Goal: Find contact information: Find contact information

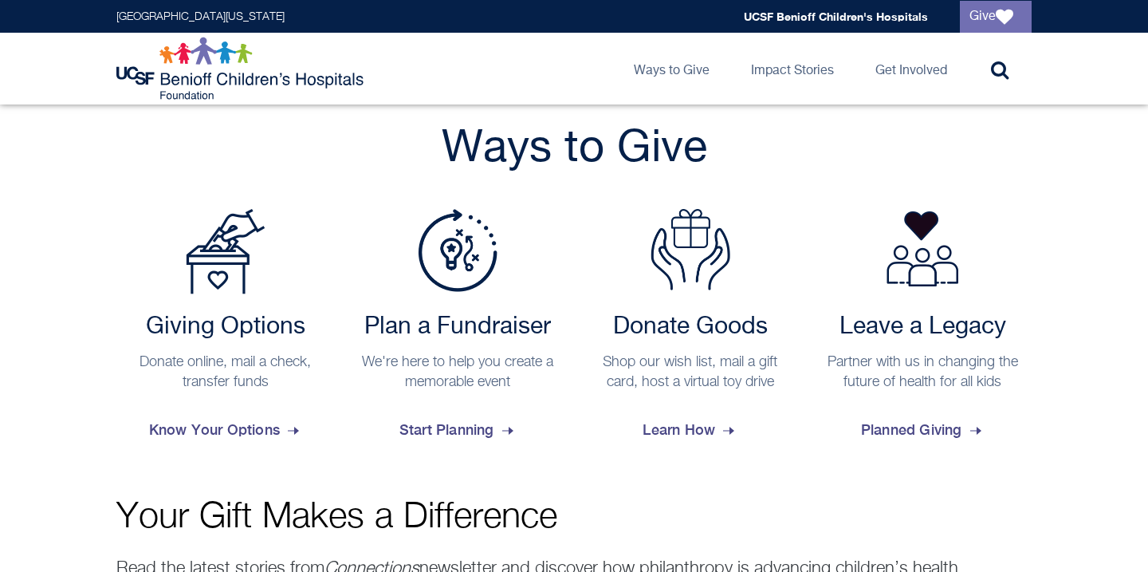
scroll to position [584, 0]
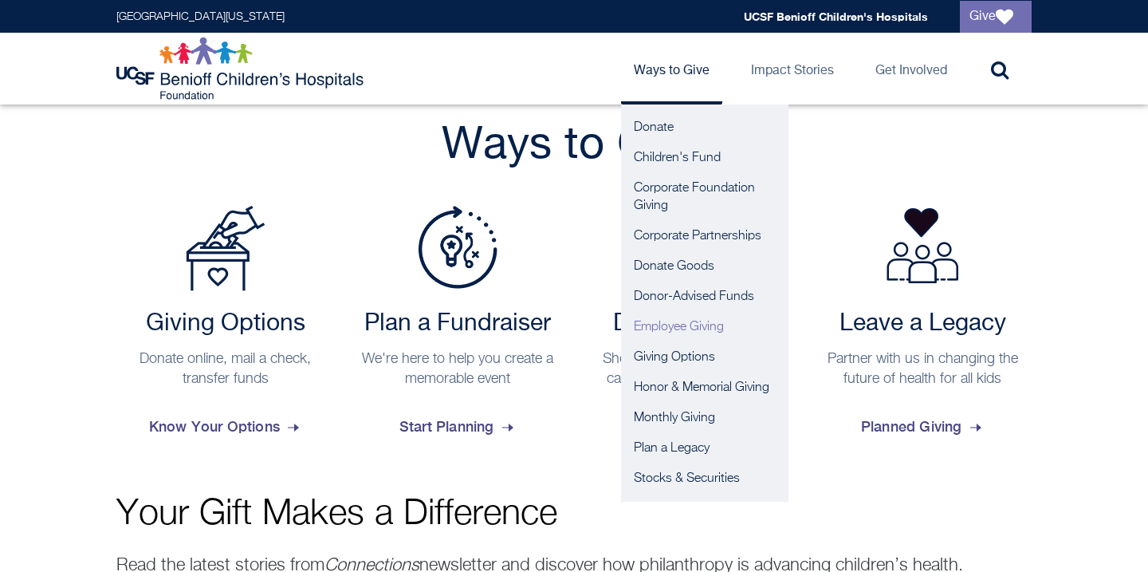
click at [700, 321] on link "Employee Giving" at bounding box center [704, 327] width 167 height 30
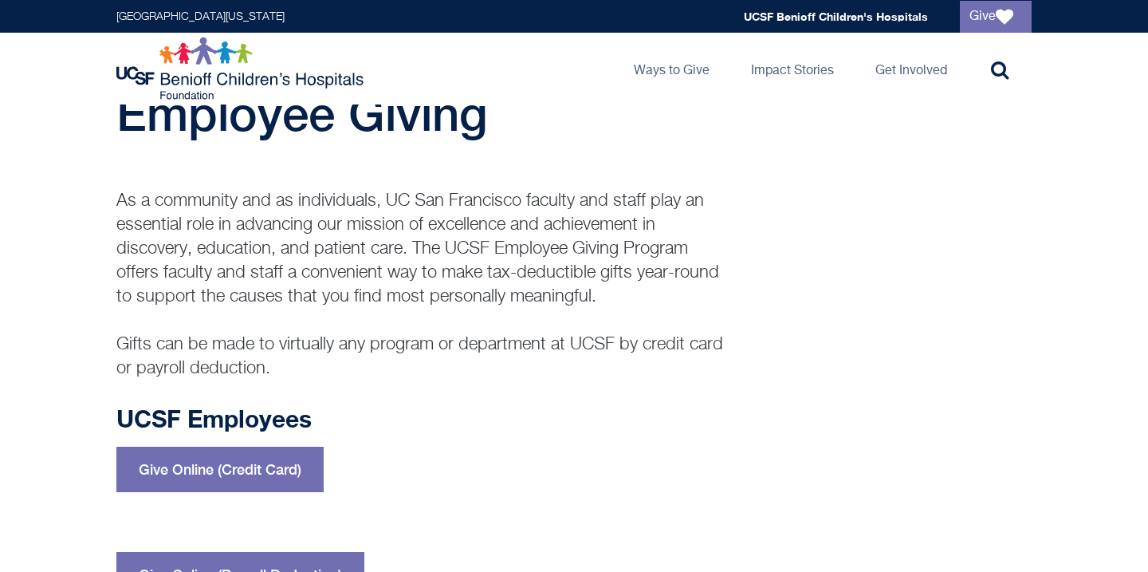
scroll to position [54, 0]
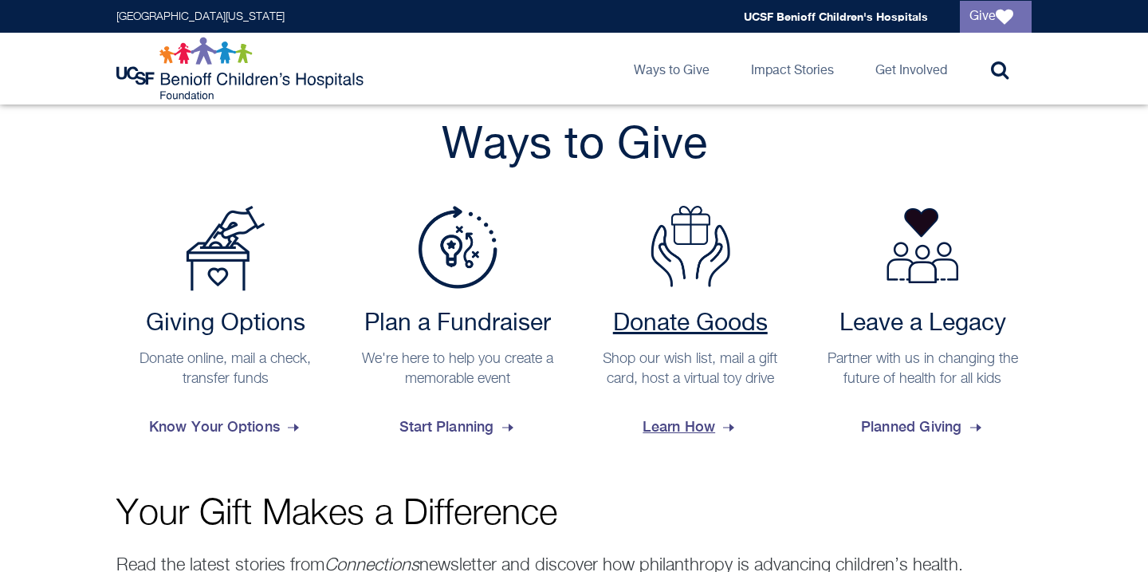
click at [689, 435] on span "Learn How" at bounding box center [689, 426] width 95 height 43
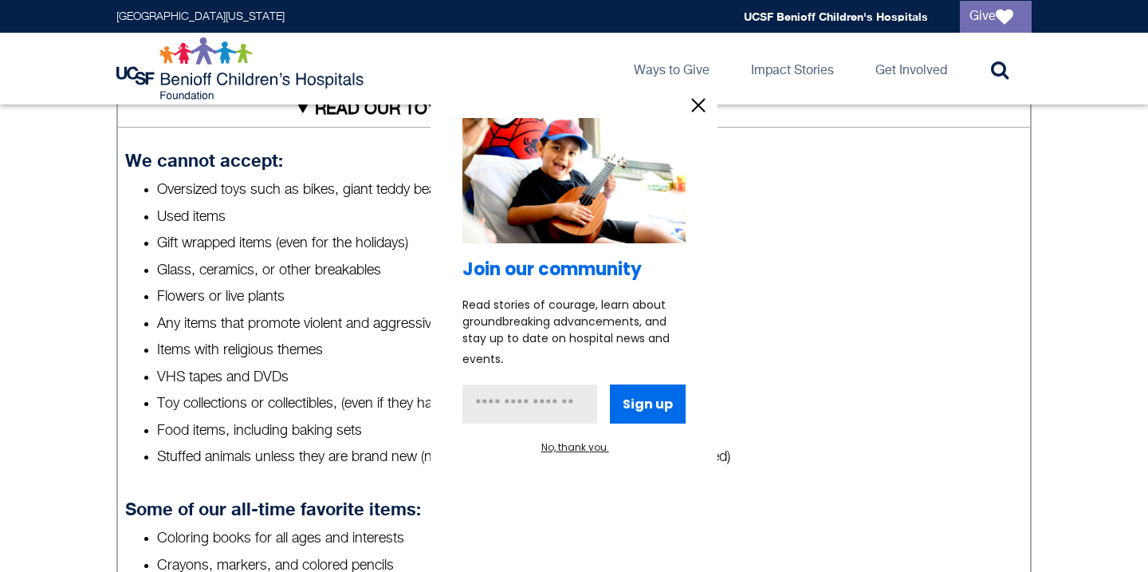
scroll to position [678, 0]
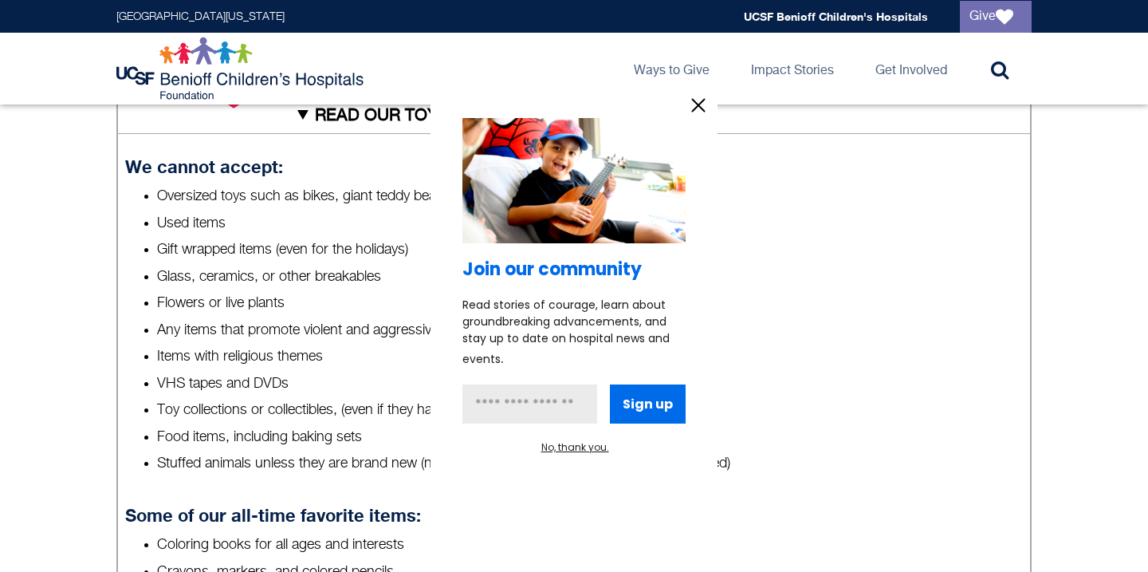
click at [700, 106] on icon "information" at bounding box center [699, 105] width 12 height 12
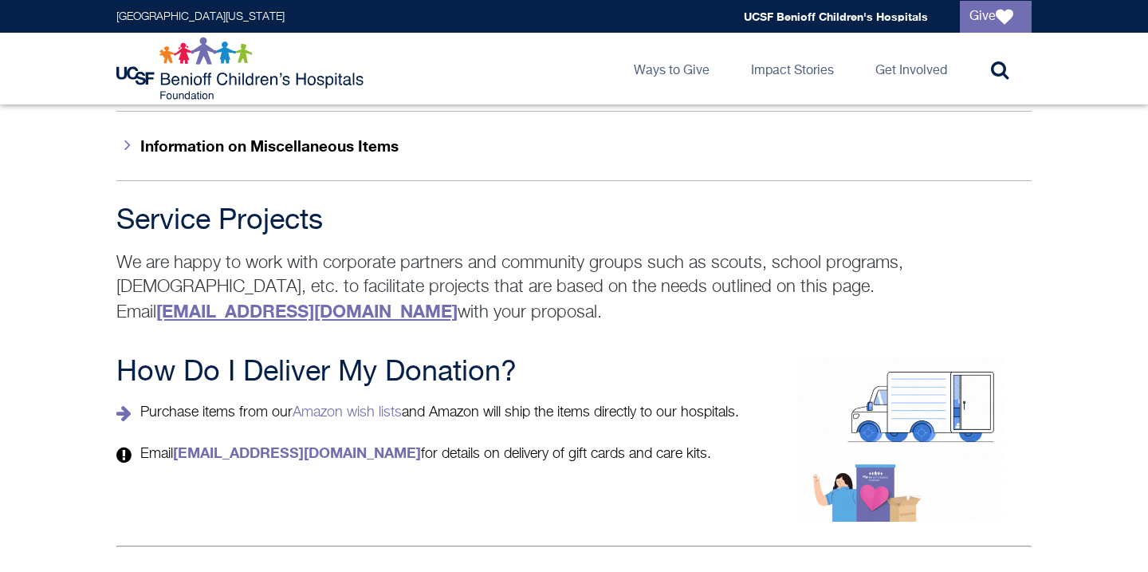
scroll to position [2648, 0]
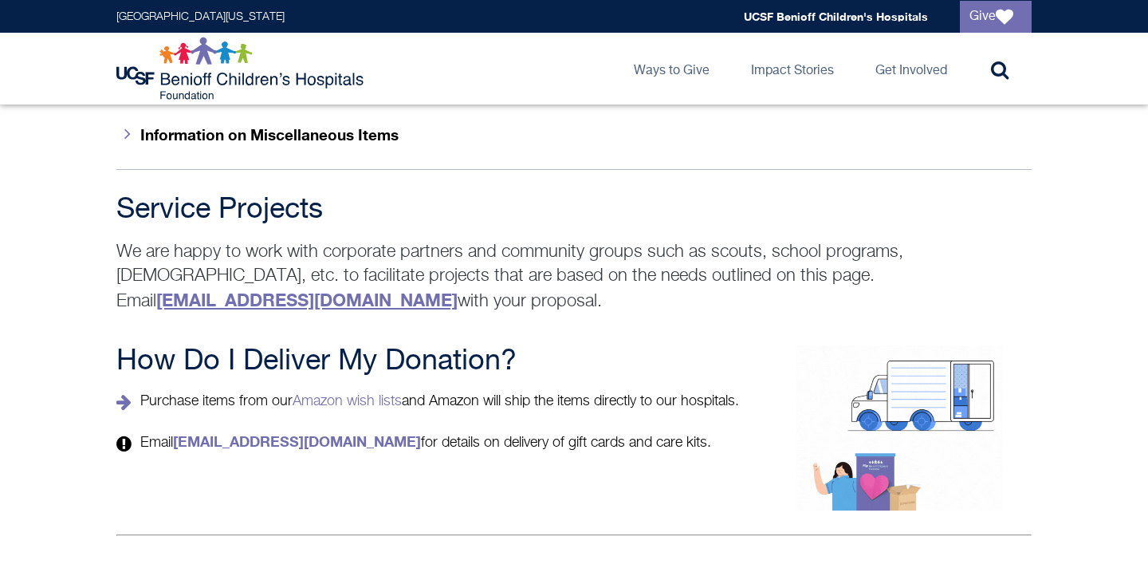
click at [458, 289] on strong "[EMAIL_ADDRESS][DOMAIN_NAME]" at bounding box center [306, 299] width 301 height 21
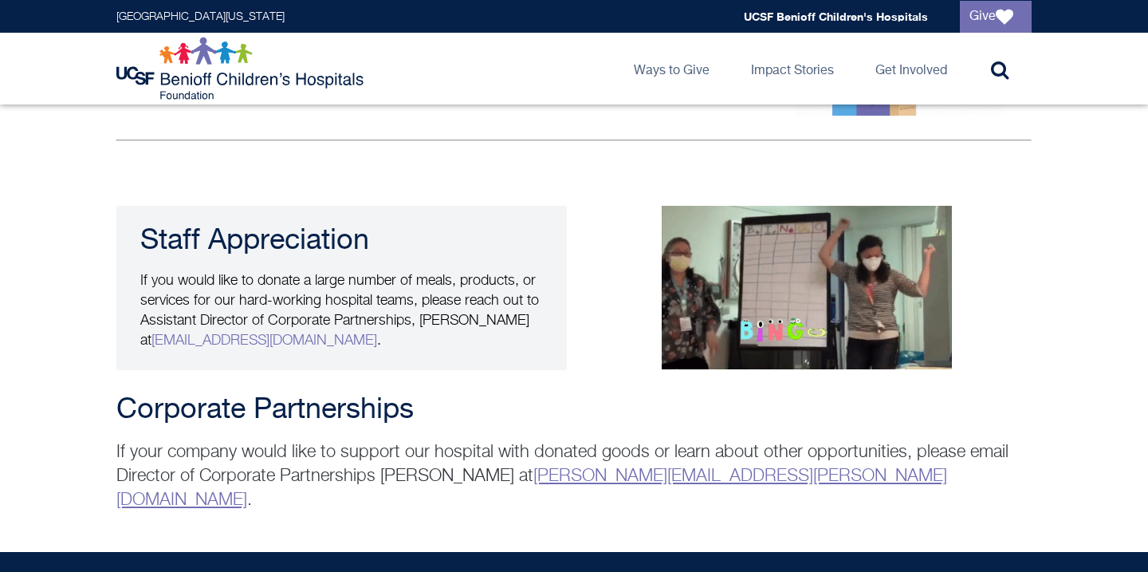
scroll to position [3047, 0]
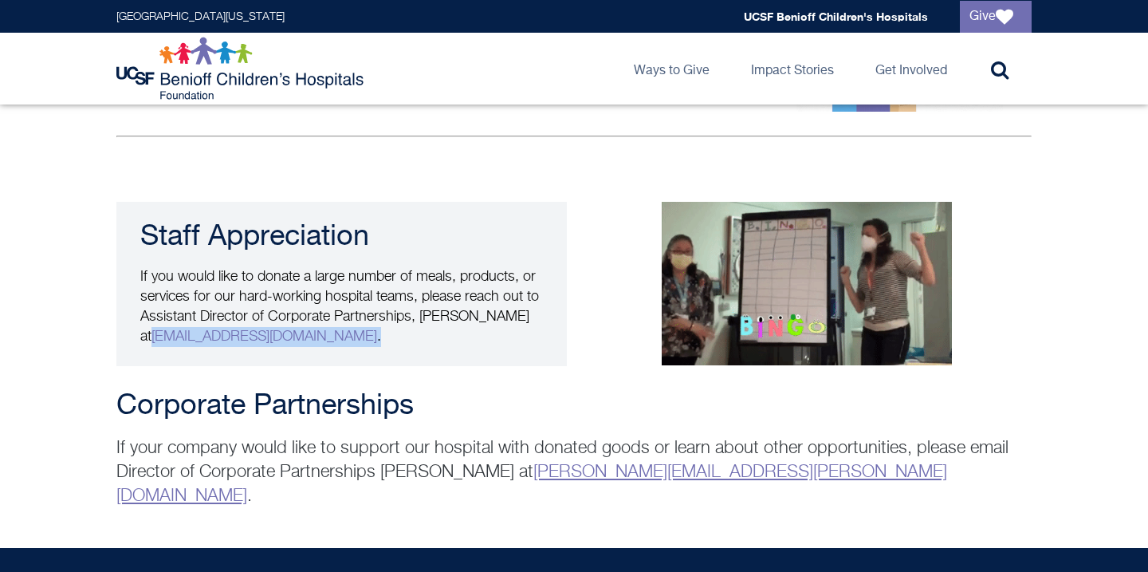
drag, startPoint x: 312, startPoint y: 313, endPoint x: 128, endPoint y: 314, distance: 184.1
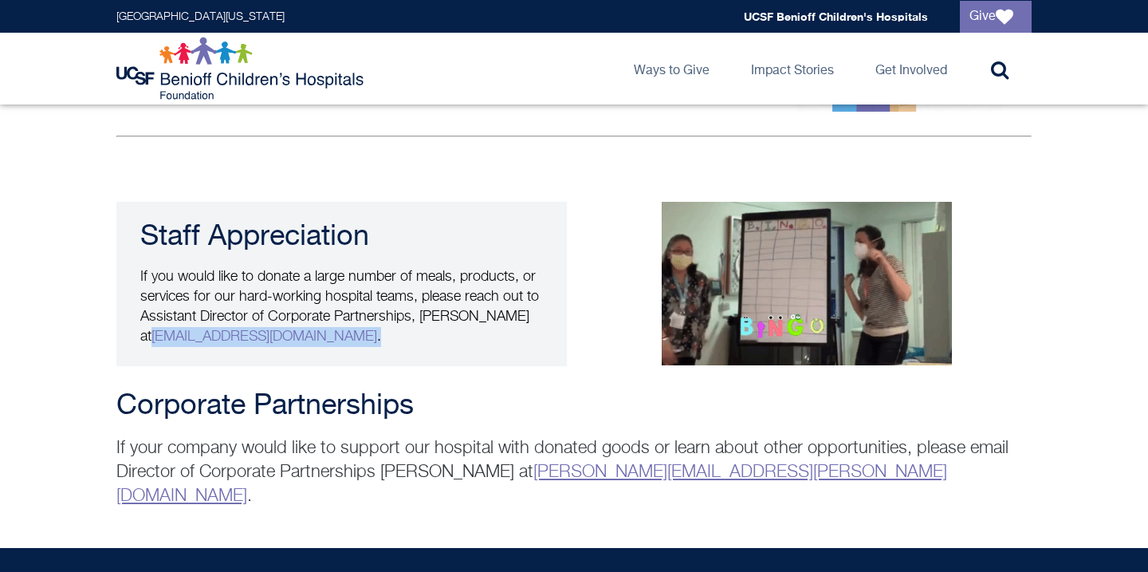
click at [129, 315] on div "Staff Appreciation If you would like to donate a large number of meals, product…" at bounding box center [341, 284] width 450 height 164
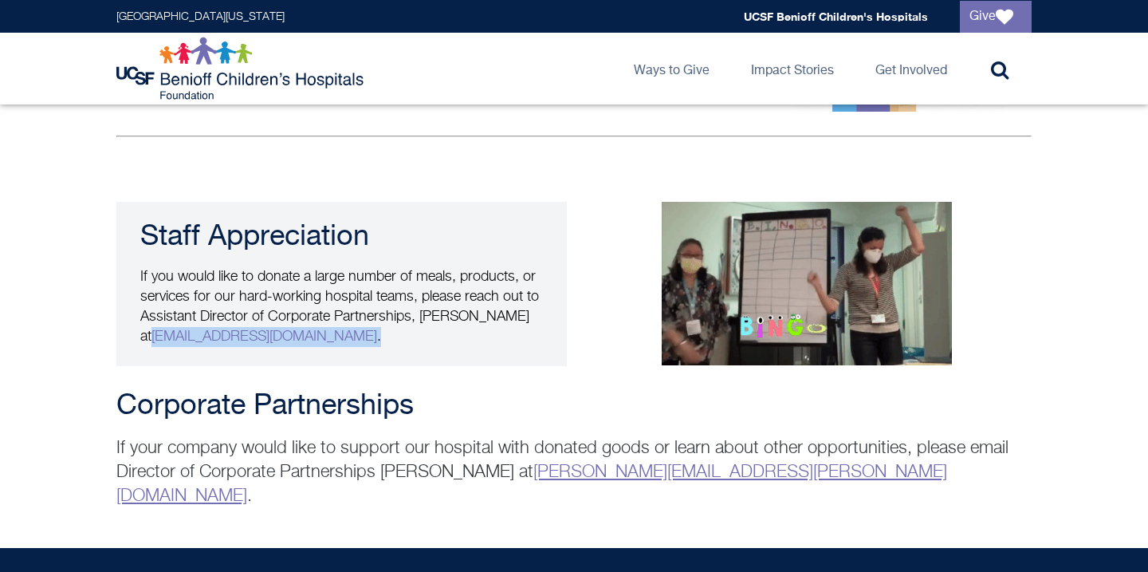
copy p "[EMAIL_ADDRESS][DOMAIN_NAME] ."
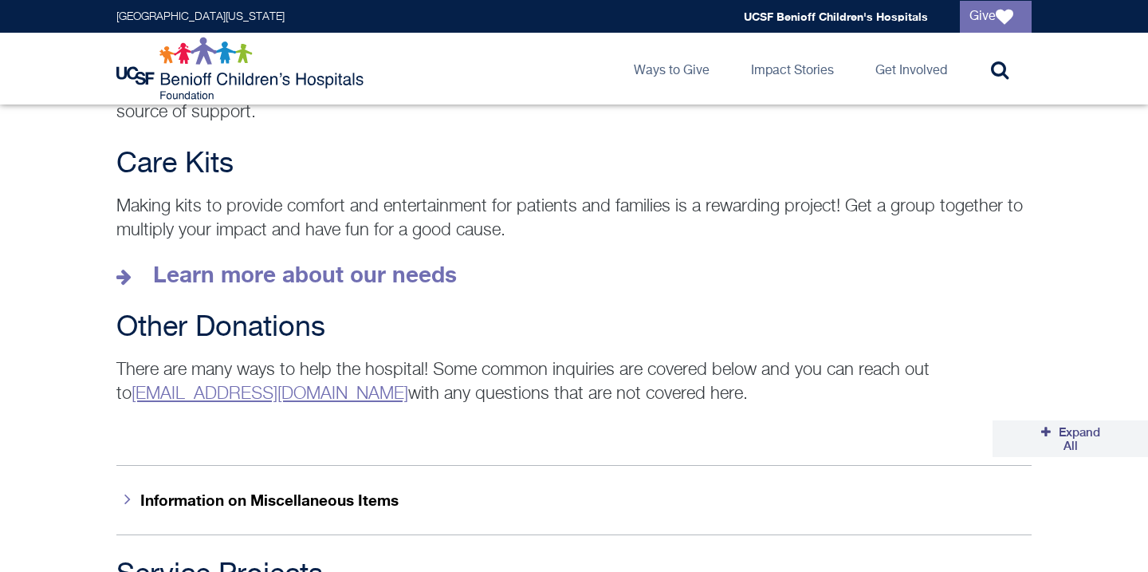
scroll to position [2277, 0]
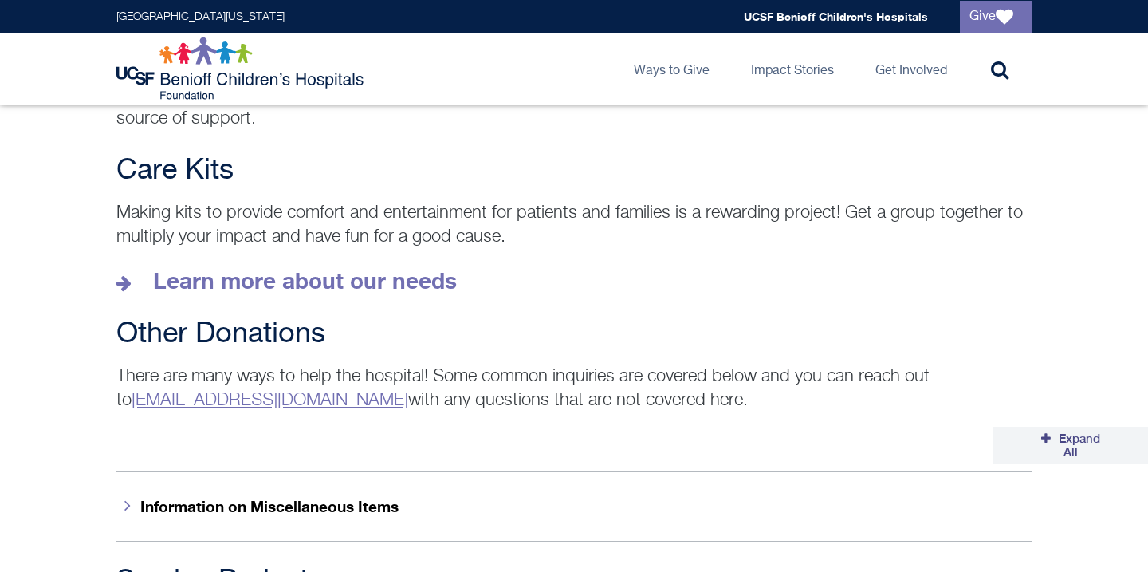
click at [240, 489] on button "Information on Miscellaneous Items" at bounding box center [573, 505] width 915 height 69
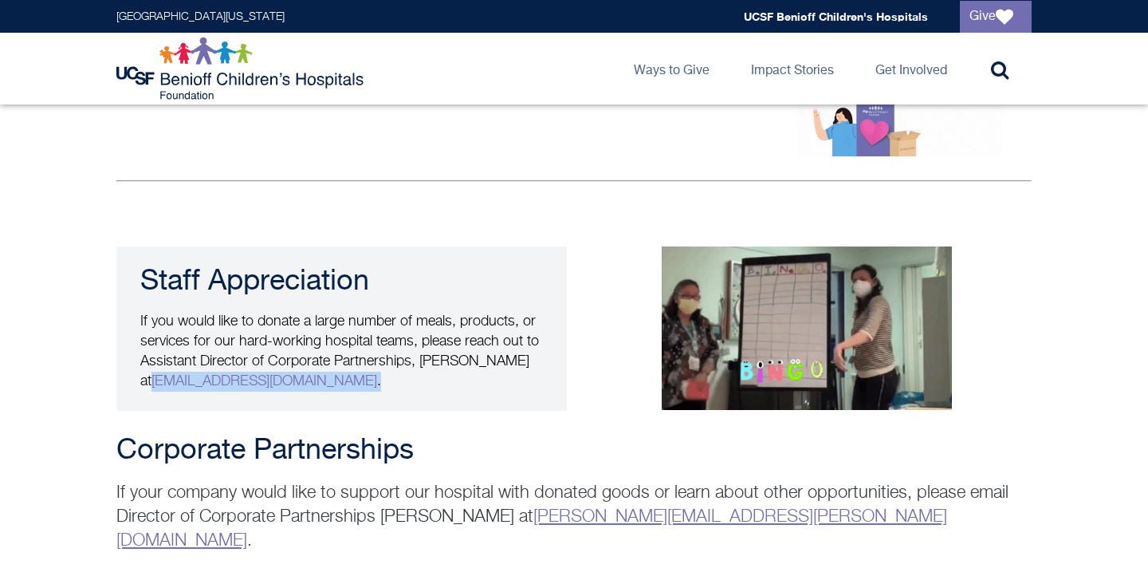
scroll to position [3550, 0]
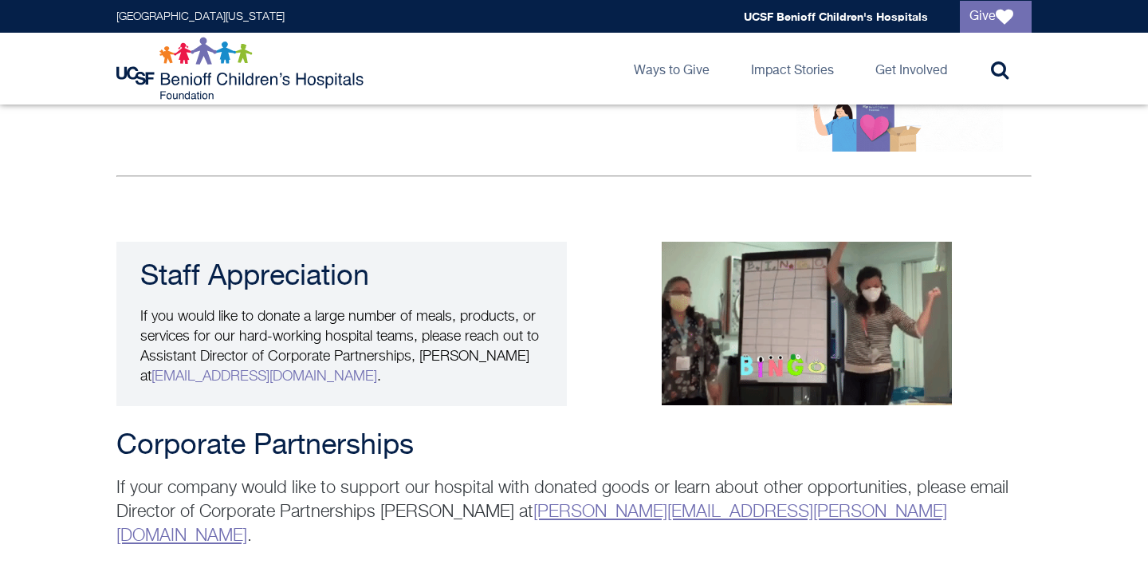
click at [510, 261] on h3 "Staff Appreciation" at bounding box center [341, 277] width 403 height 32
